Goal: Information Seeking & Learning: Learn about a topic

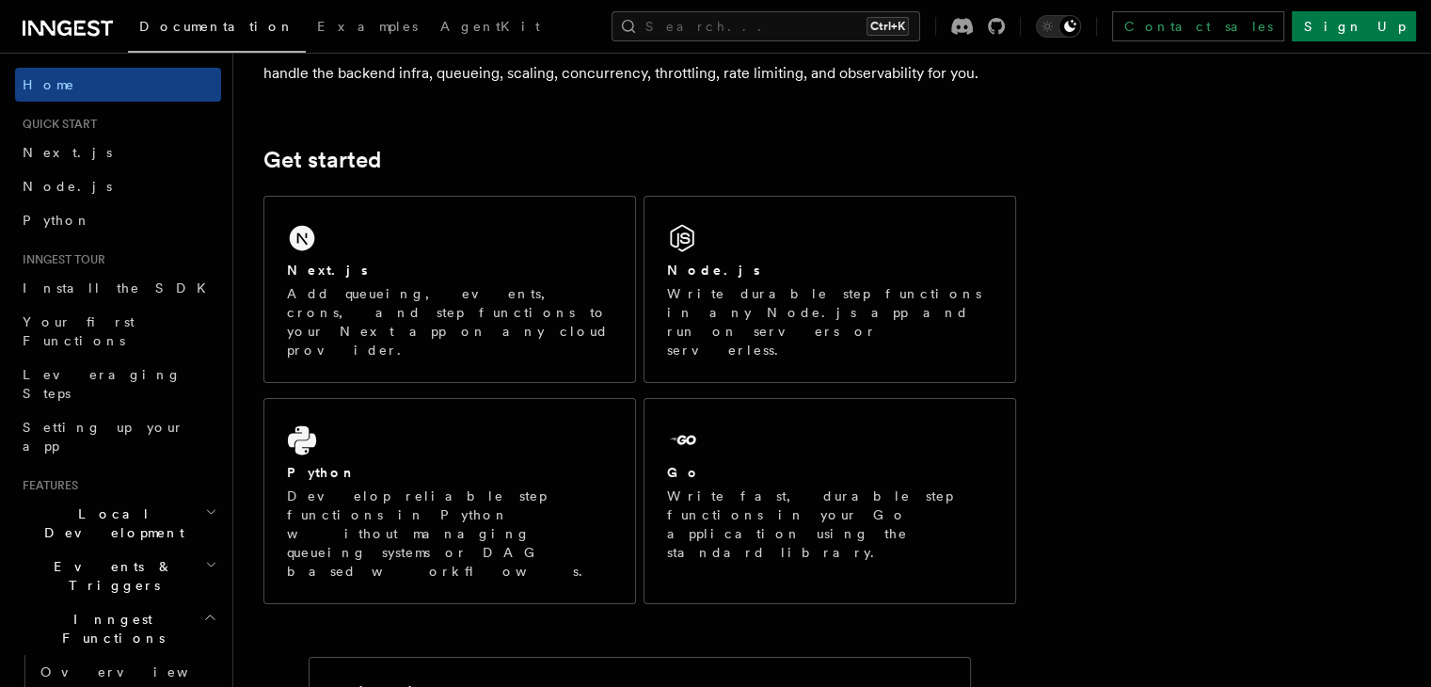
scroll to position [205, 0]
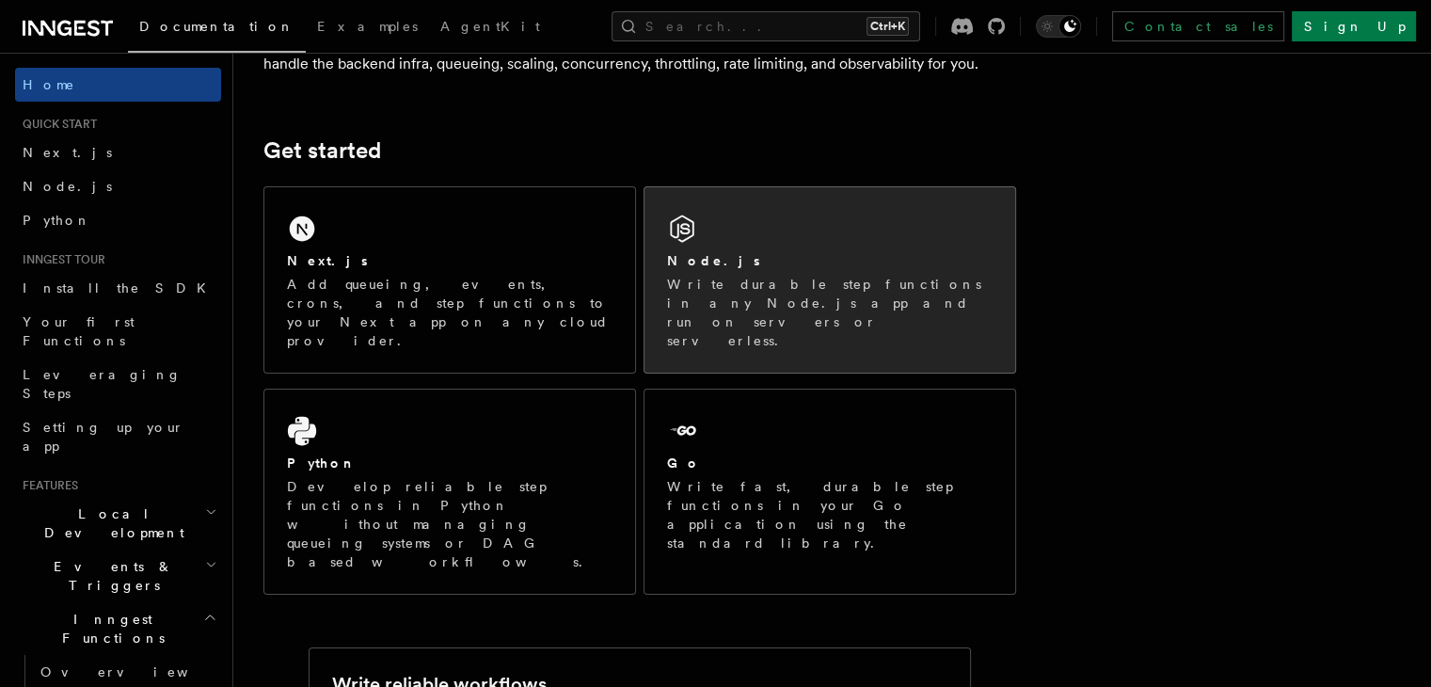
click at [748, 310] on p "Write durable step functions in any Node.js app and run on servers or serverles…" at bounding box center [830, 312] width 326 height 75
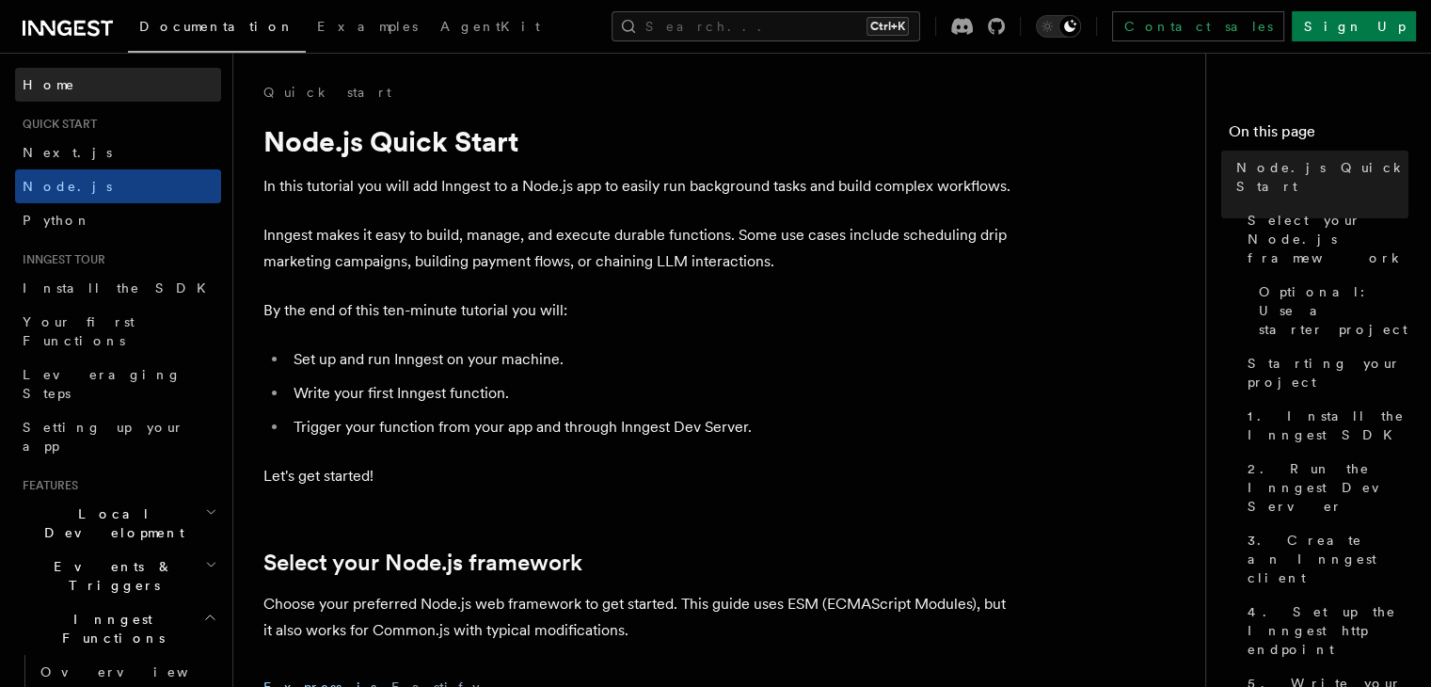
click at [71, 80] on link "Home" at bounding box center [118, 85] width 206 height 34
